Goal: Task Accomplishment & Management: Complete application form

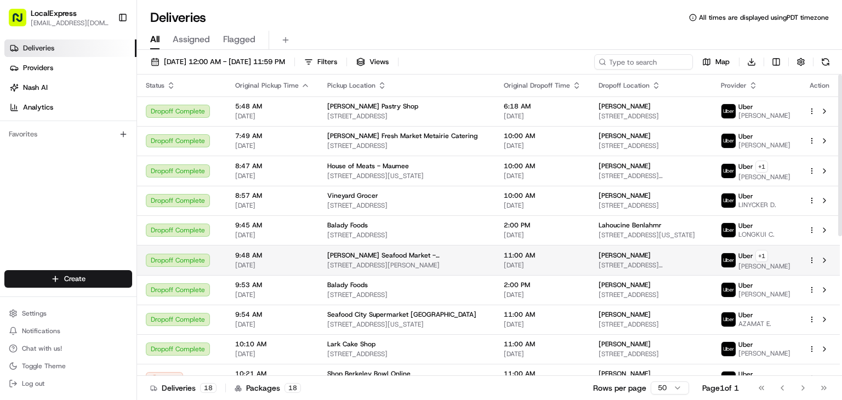
click at [811, 259] on html "LocalExpress [EMAIL_ADDRESS][DOMAIN_NAME] Toggle Sidebar Deliveries Providers […" at bounding box center [421, 200] width 842 height 400
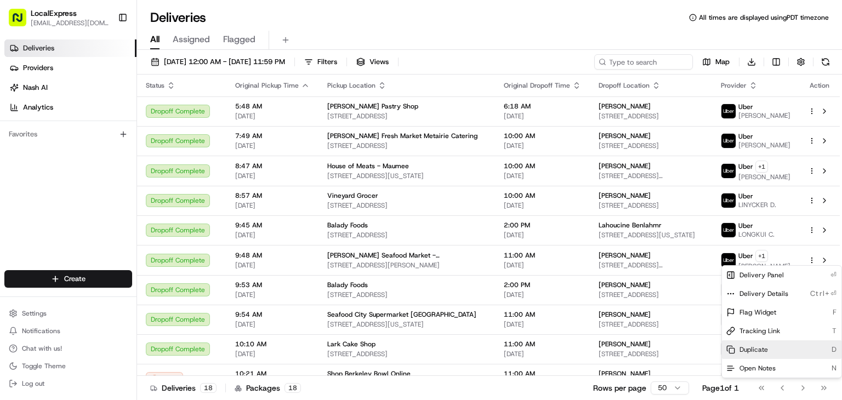
click at [783, 347] on div "Duplicate D" at bounding box center [782, 350] width 120 height 19
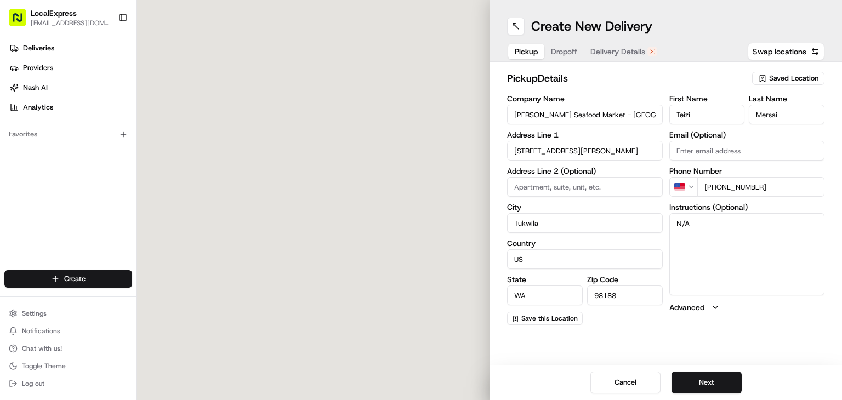
type input "243 Minkler Blvd"
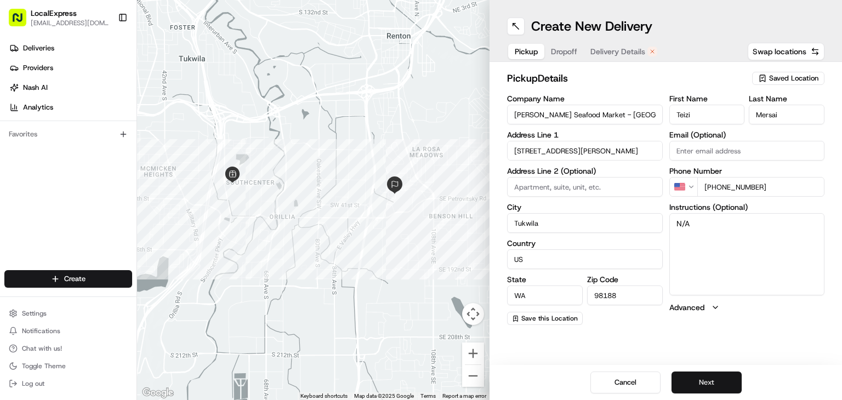
click at [701, 380] on button "Next" at bounding box center [707, 383] width 70 height 22
click at [557, 153] on input "3713 Smithers Ave S" at bounding box center [585, 151] width 156 height 20
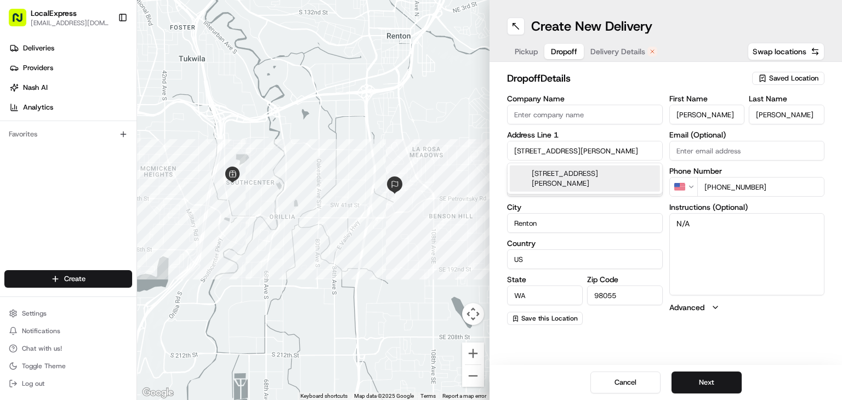
click at [557, 153] on input "3713 Smithers Ave S" at bounding box center [585, 151] width 156 height 20
paste input "115 South 192nd Street,"
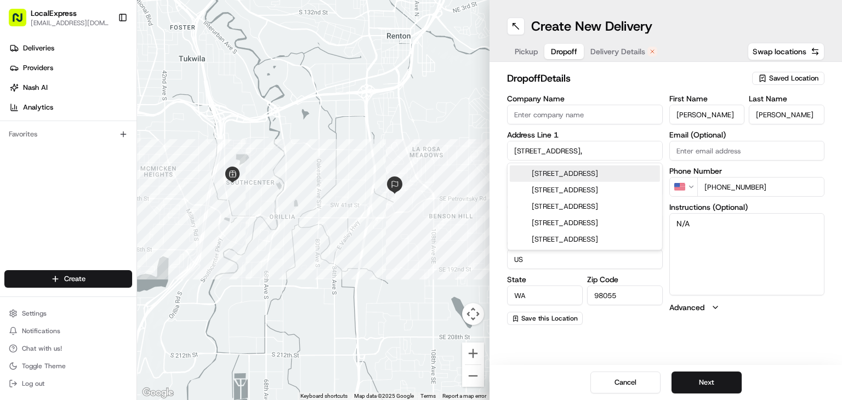
click at [626, 179] on div "3115 South 192nd Street, Seattle, WA" at bounding box center [585, 174] width 150 height 16
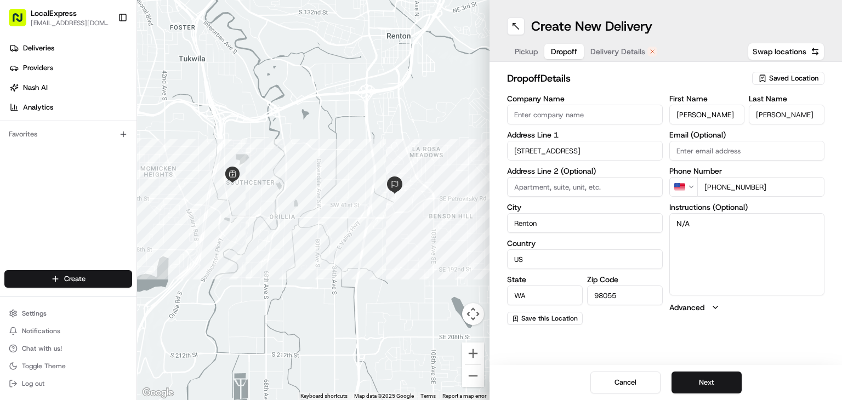
type input "3115 S 192nd St, Seattle, WA 98188, USA"
type input "Seattle"
type input "United States"
type input "98188"
type input "3115 South 192nd Street"
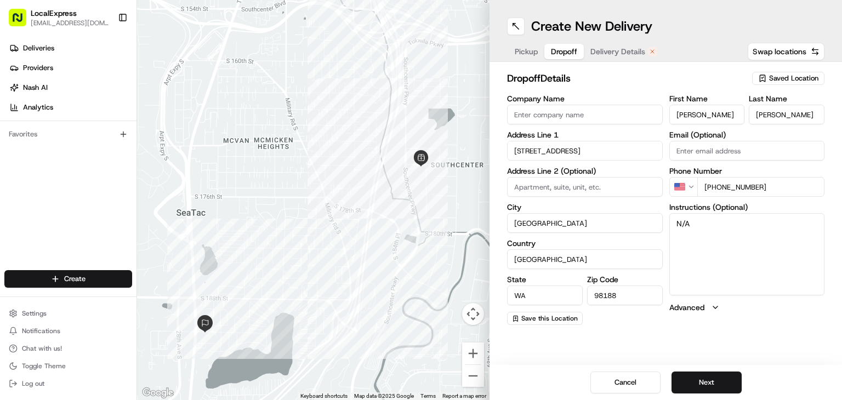
click at [729, 185] on input "+1 206 610 4403" at bounding box center [762, 187] width 128 height 20
drag, startPoint x: 717, startPoint y: 185, endPoint x: 768, endPoint y: 180, distance: 51.8
click at [768, 180] on input "+1 206 610 4403" at bounding box center [762, 187] width 128 height 20
paste input "01 3722"
type input "+1 206 601 3722"
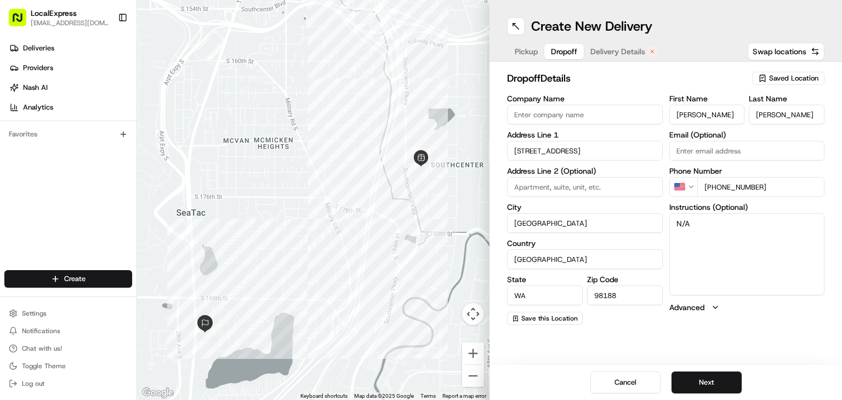
click at [674, 113] on input "ann" at bounding box center [708, 115] width 76 height 20
paste input "kim loan Nguye"
drag, startPoint x: 689, startPoint y: 117, endPoint x: 752, endPoint y: 110, distance: 64.0
click at [752, 110] on div "First Name kim loan Nguyen Last Name albano" at bounding box center [748, 110] width 156 height 30
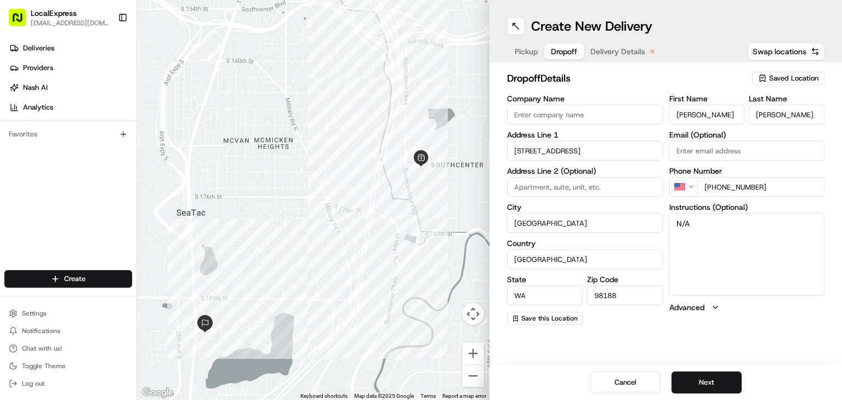
type input "kim"
click at [769, 115] on input "albano" at bounding box center [787, 115] width 76 height 20
paste input "loan Nguyen"
type input "loan Nguyen"
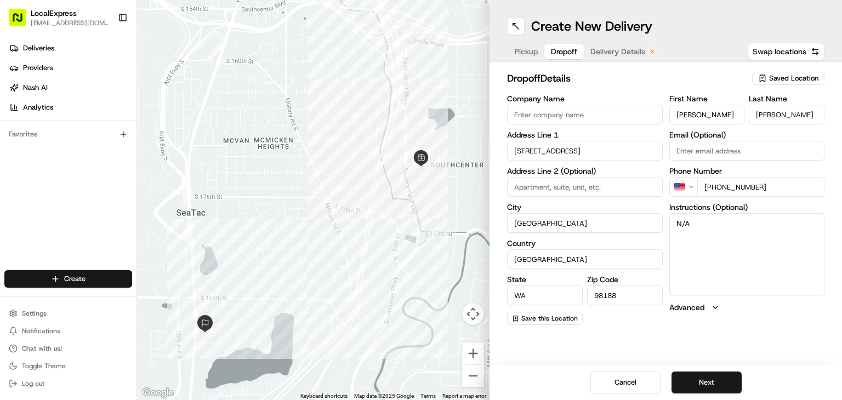
click at [721, 97] on label "First Name" at bounding box center [708, 99] width 76 height 8
click at [721, 105] on input "kim" at bounding box center [708, 115] width 76 height 20
click at [725, 382] on button "Next" at bounding box center [707, 383] width 70 height 22
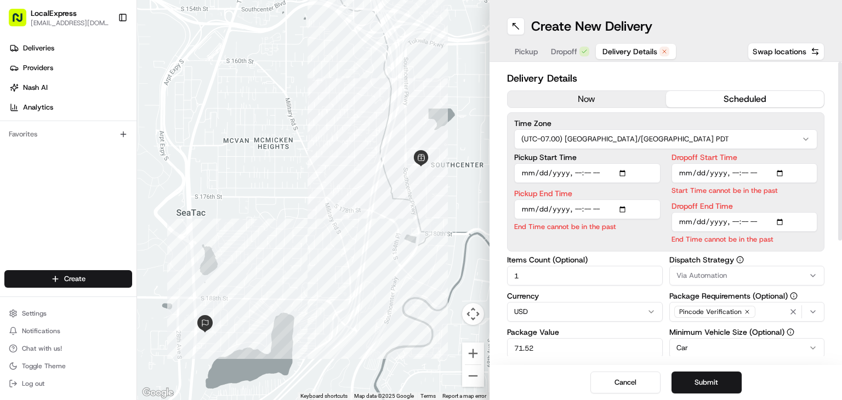
click at [647, 95] on button "now" at bounding box center [587, 99] width 158 height 16
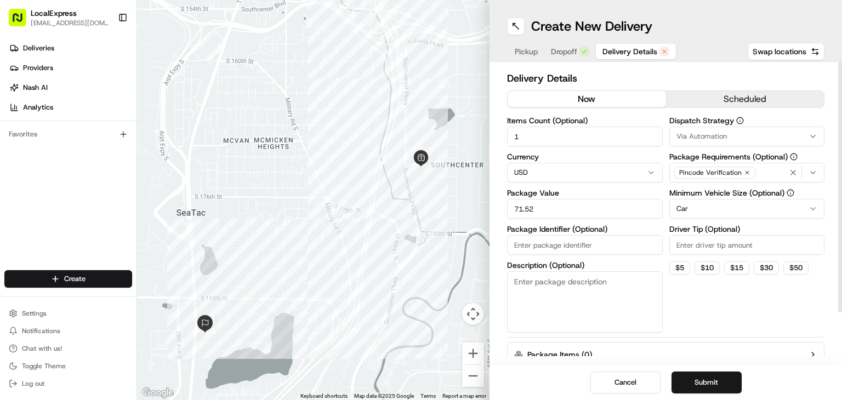
click at [612, 200] on input "71.52" at bounding box center [585, 209] width 156 height 20
paste input "9.71"
type input "79.71"
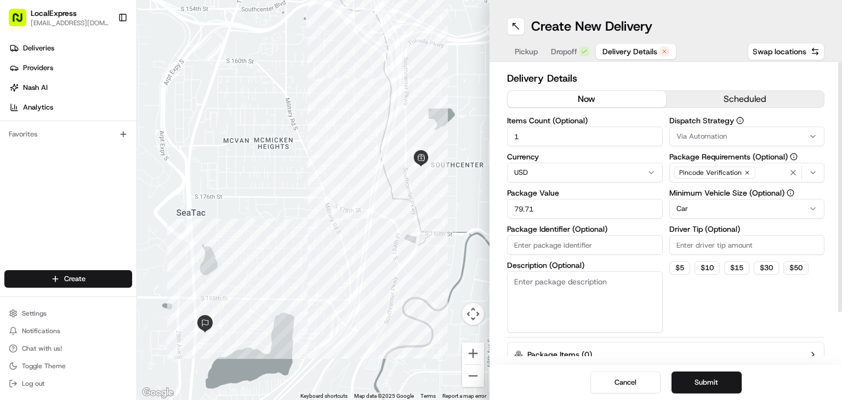
click at [605, 185] on div "Items Count (Optional) 1 Currency USD Package Value 79.71 Package Identifier (O…" at bounding box center [585, 225] width 156 height 216
click at [744, 174] on icon "button" at bounding box center [747, 172] width 7 height 7
click at [768, 237] on input "Driver Tip (Optional)" at bounding box center [748, 245] width 156 height 20
type input "4"
click at [736, 209] on html "LocalExpress georgek@localexpress.io Toggle Sidebar Deliveries Providers Nash A…" at bounding box center [421, 200] width 842 height 400
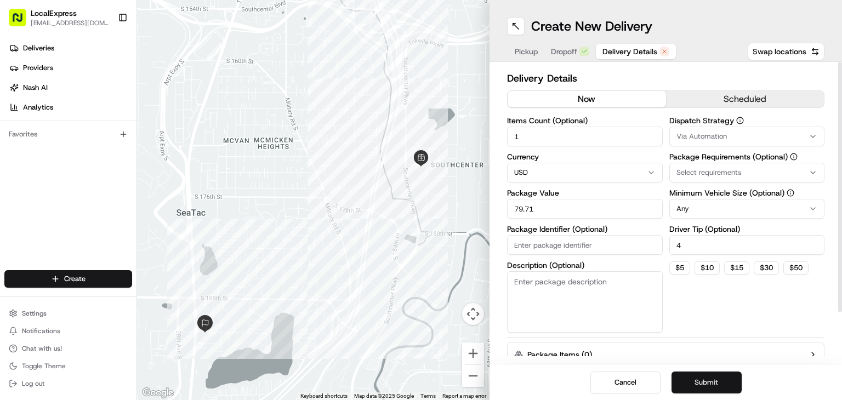
click at [720, 375] on button "Submit" at bounding box center [707, 383] width 70 height 22
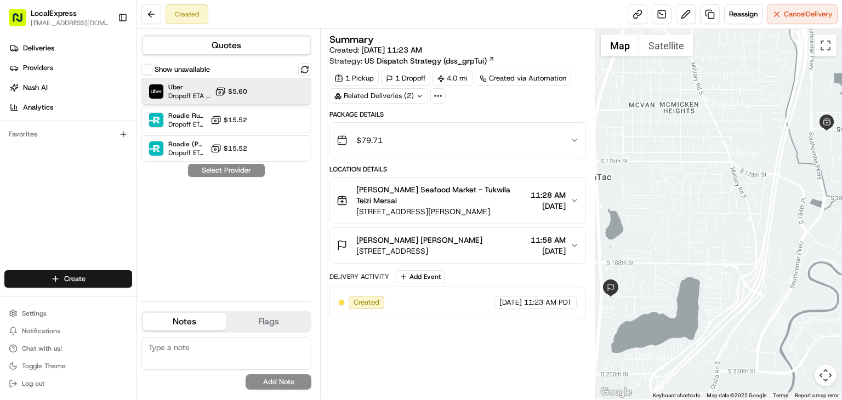
click at [265, 88] on div "Uber Dropoff ETA 33 minutes $5.60" at bounding box center [226, 91] width 170 height 26
click at [250, 168] on button "Assign Provider" at bounding box center [227, 170] width 78 height 13
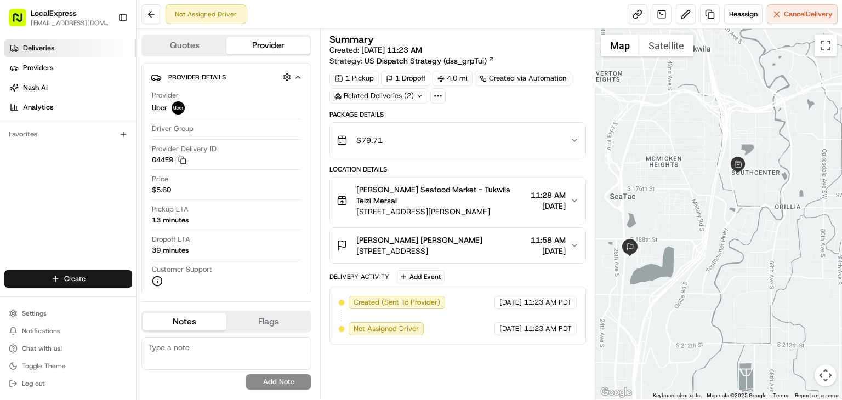
click at [52, 48] on span "Deliveries" at bounding box center [38, 48] width 31 height 10
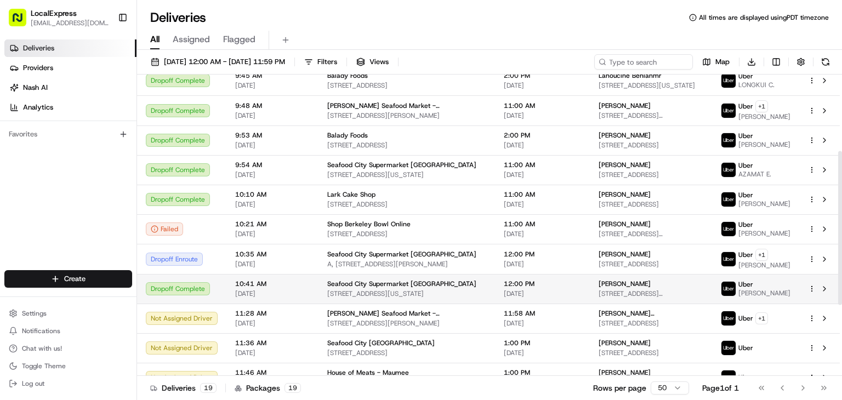
scroll to position [165, 0]
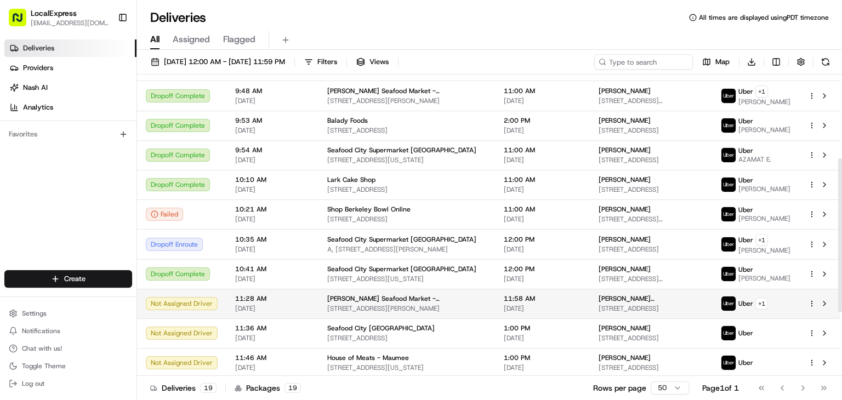
click at [563, 312] on td "11:58 AM 08/23/2025" at bounding box center [542, 304] width 95 height 30
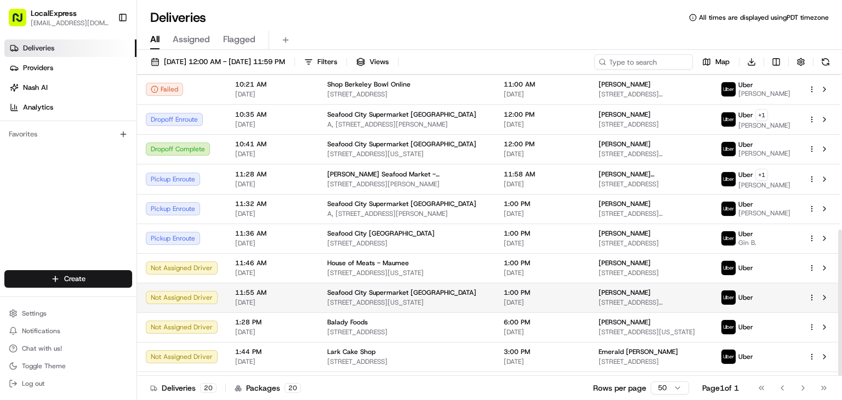
scroll to position [319, 0]
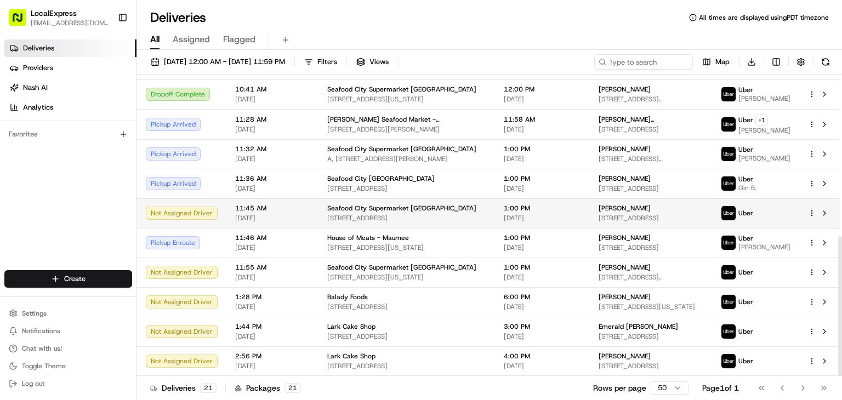
scroll to position [349, 0]
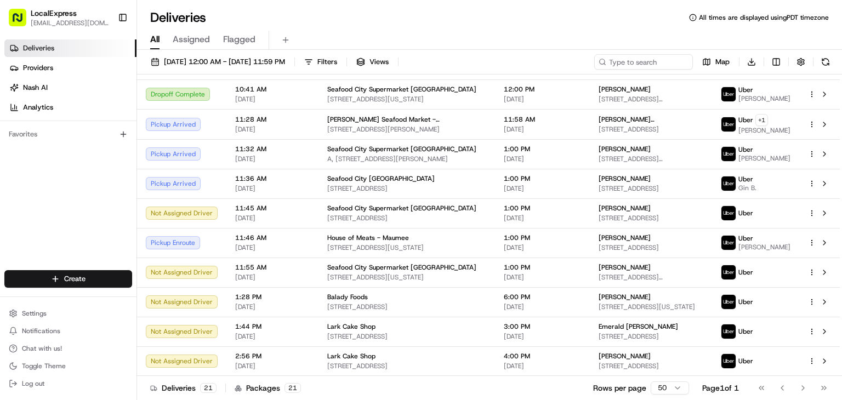
click at [29, 220] on div "Deliveries Providers Nash AI Analytics Favorites" at bounding box center [68, 156] width 137 height 242
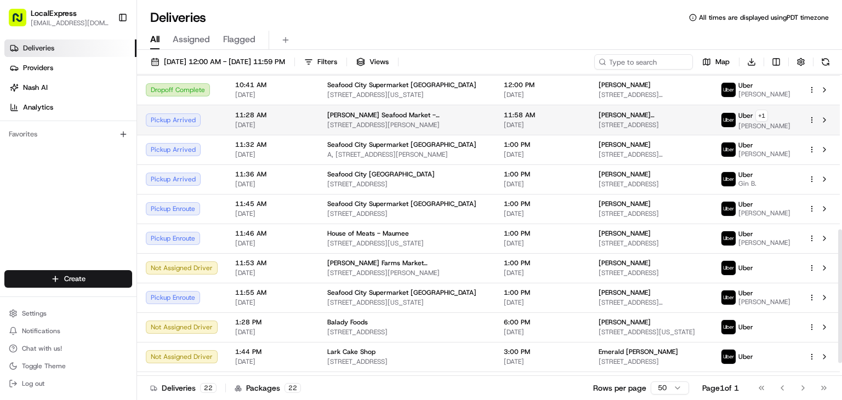
click at [448, 116] on div "[PERSON_NAME] Seafood Market - [GEOGRAPHIC_DATA]" at bounding box center [406, 115] width 159 height 9
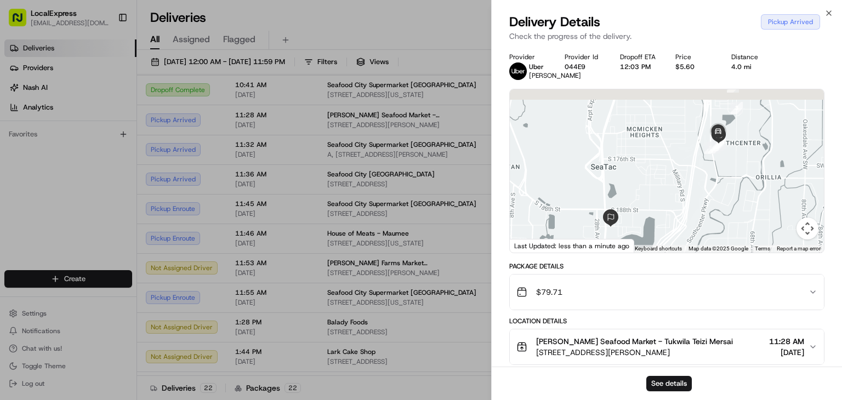
drag, startPoint x: 733, startPoint y: 146, endPoint x: 712, endPoint y: 191, distance: 49.3
click at [712, 191] on div at bounding box center [667, 170] width 314 height 163
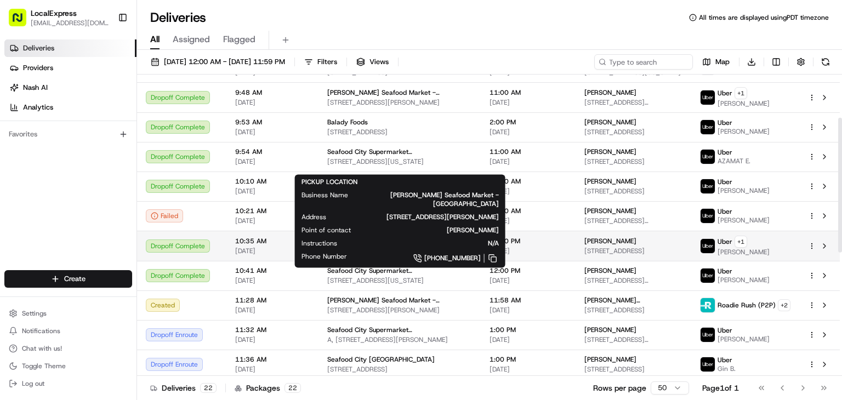
scroll to position [165, 0]
